Goal: Task Accomplishment & Management: Complete application form

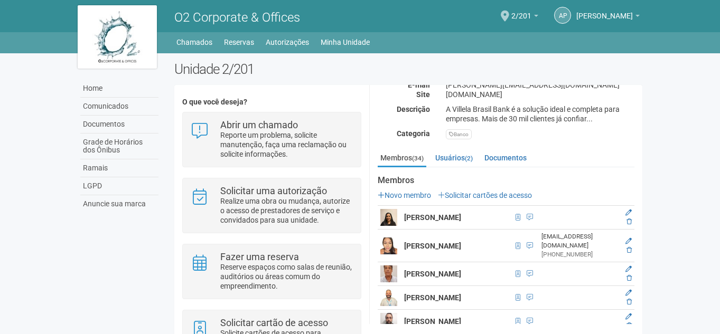
scroll to position [158, 0]
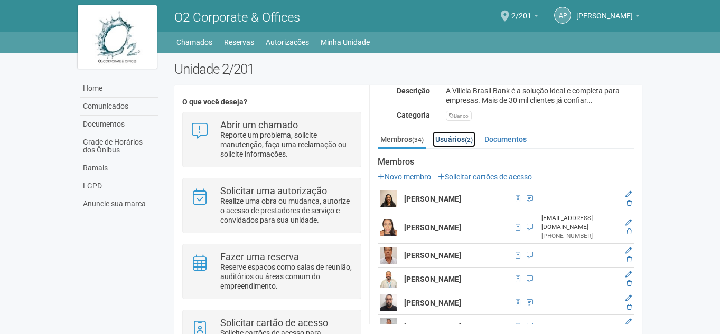
click at [453, 138] on link "Usuários (2)" at bounding box center [454, 140] width 43 height 16
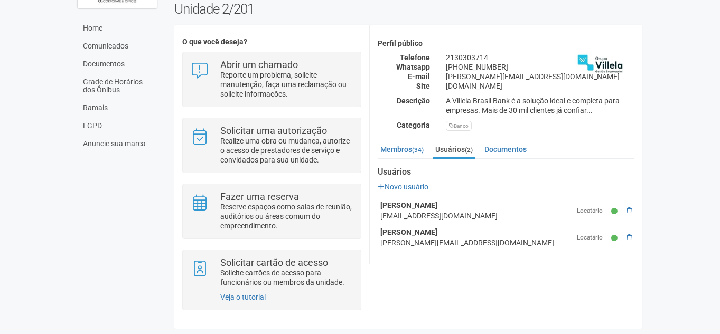
scroll to position [88, 0]
click at [402, 138] on div "2/201 GRUPO VILLELA Modificar Informações de contato (interno) Nome [PERSON_NAM…" at bounding box center [506, 43] width 257 height 197
click at [405, 149] on link "Membros (34)" at bounding box center [402, 150] width 49 height 16
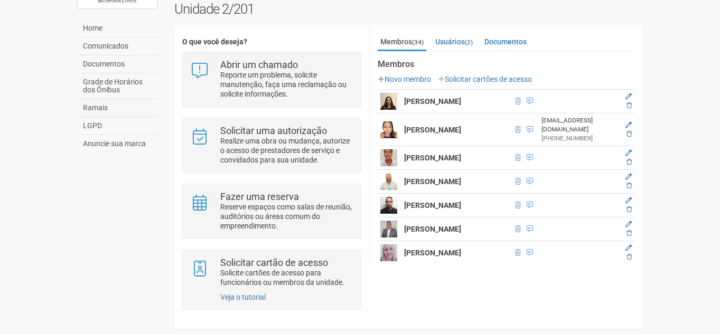
scroll to position [177, 0]
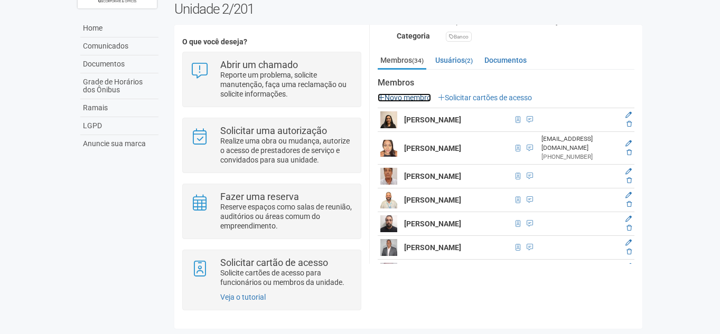
click at [421, 93] on link "Novo membro" at bounding box center [404, 97] width 53 height 8
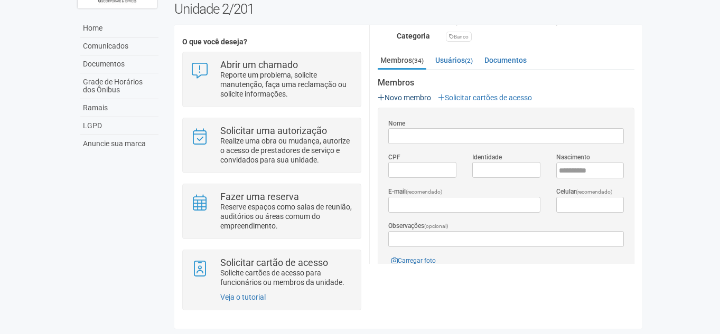
scroll to position [0, 0]
click at [449, 61] on link "Usuários (2)" at bounding box center [454, 60] width 43 height 16
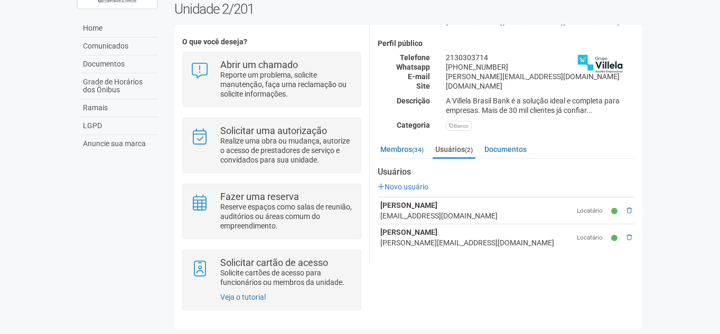
scroll to position [88, 0]
click at [417, 143] on link "Membros (34)" at bounding box center [402, 150] width 49 height 16
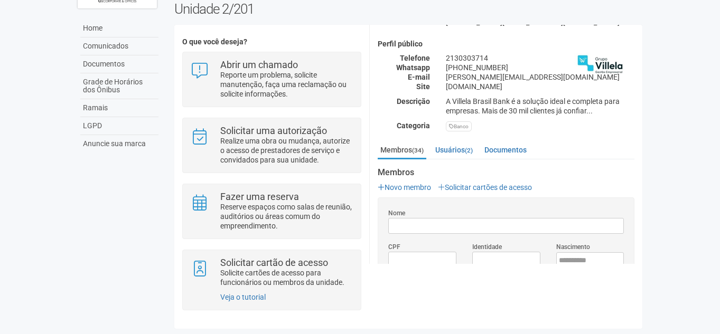
click at [485, 183] on link "Solicitar cartões de acesso" at bounding box center [485, 187] width 94 height 8
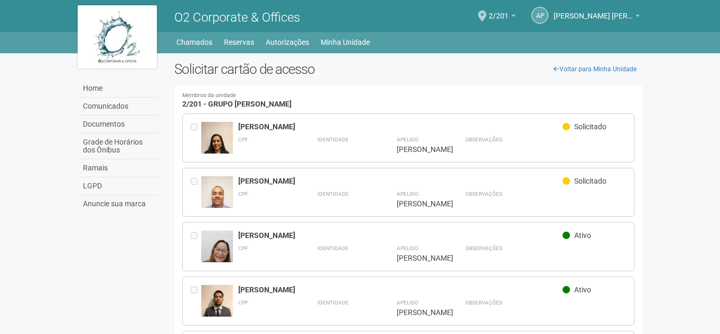
click at [580, 114] on div "[PERSON_NAME] Solicitado CPF Identidade Apelido ******* [PERSON_NAME]" at bounding box center [408, 138] width 453 height 49
click at [691, 91] on body "Aguarde... O2 Corporate & Offices ap [PERSON_NAME] [PERSON_NAME] [PERSON_NAME] …" at bounding box center [360, 167] width 720 height 334
